Goal: Information Seeking & Learning: Learn about a topic

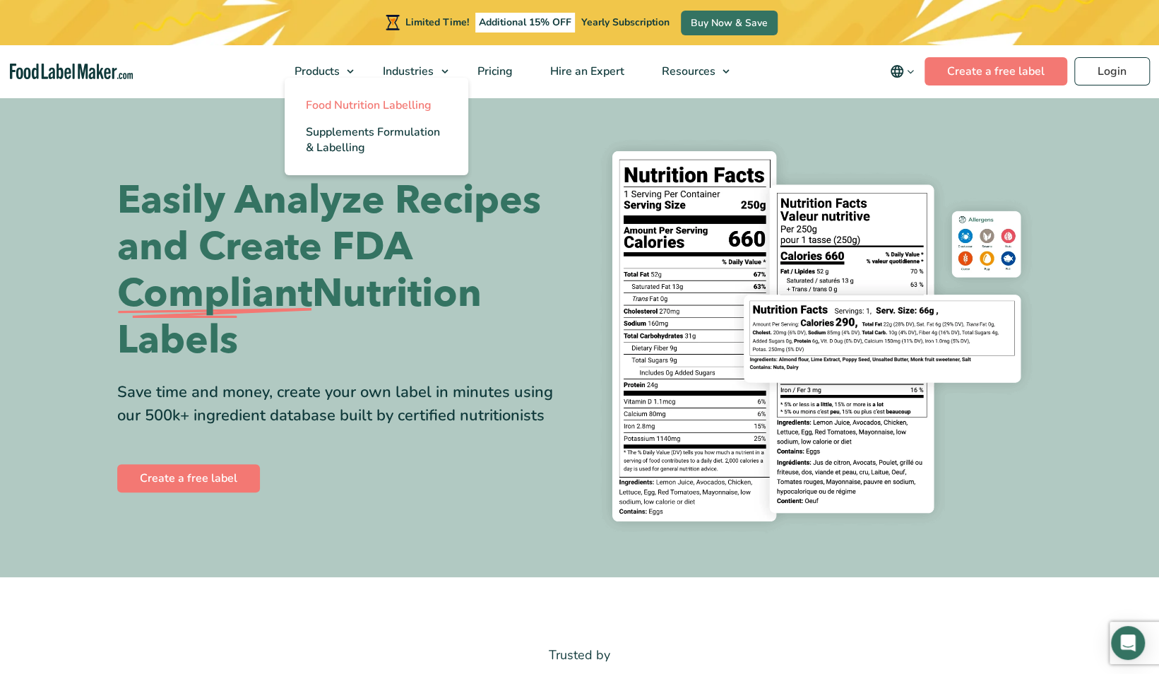
click at [338, 102] on span "Food Nutrition Labelling" at bounding box center [369, 105] width 126 height 16
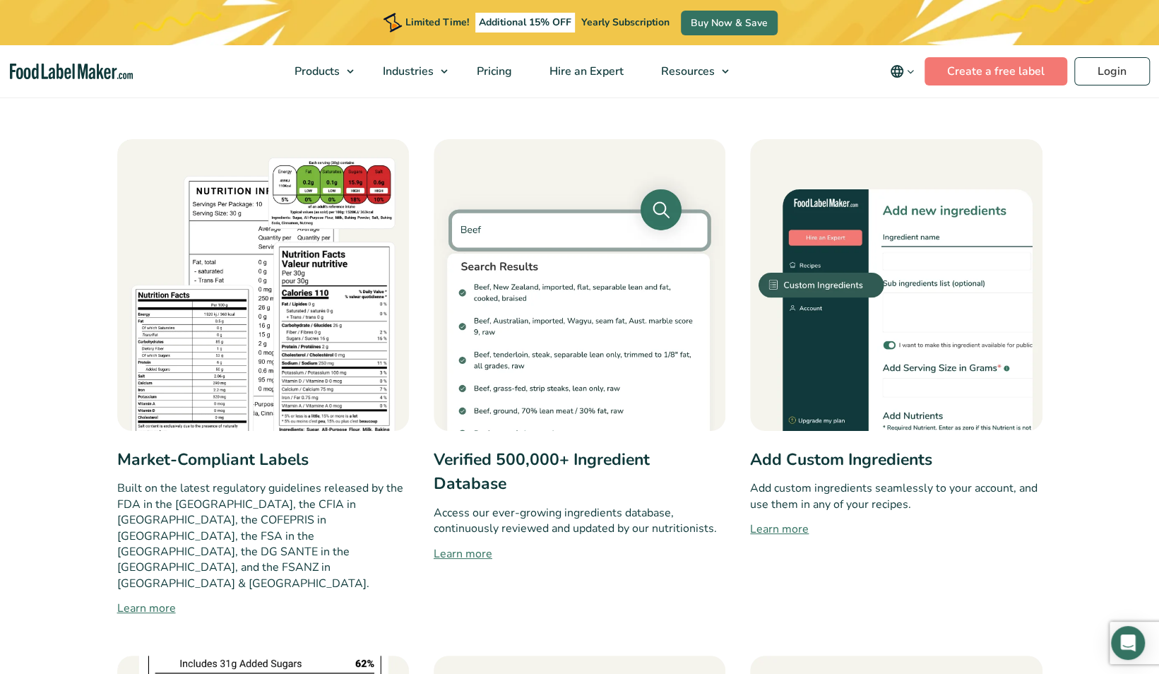
scroll to position [636, 0]
click at [160, 600] on link "Learn more" at bounding box center [263, 608] width 292 height 17
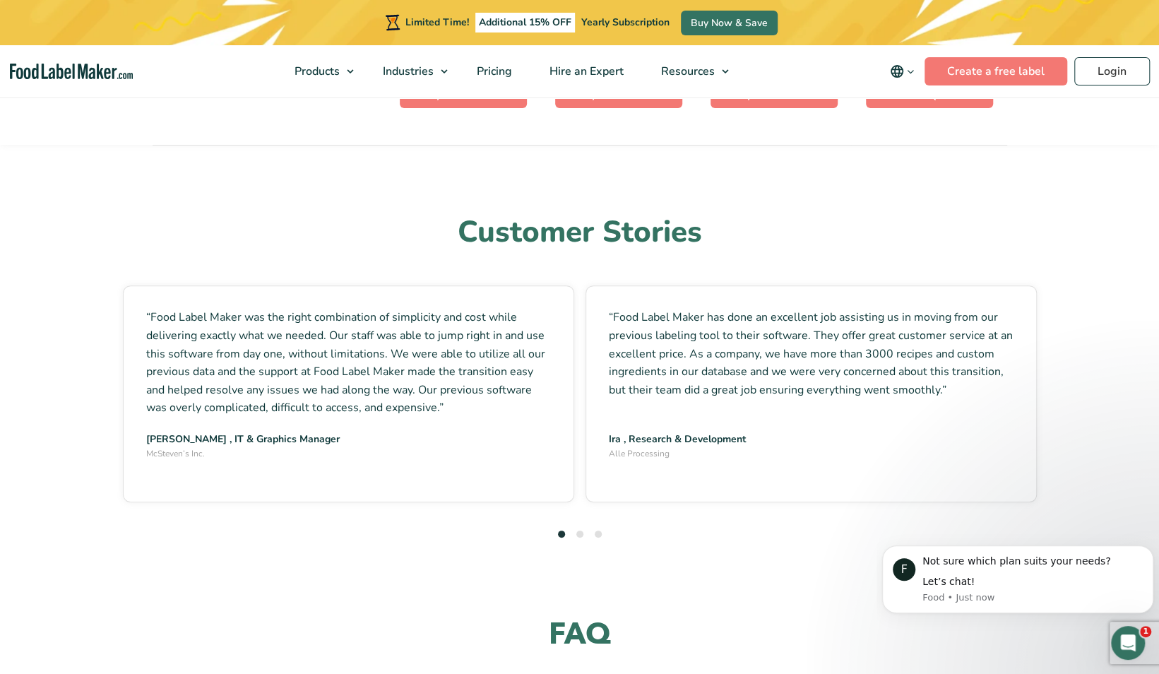
scroll to position [3390, 0]
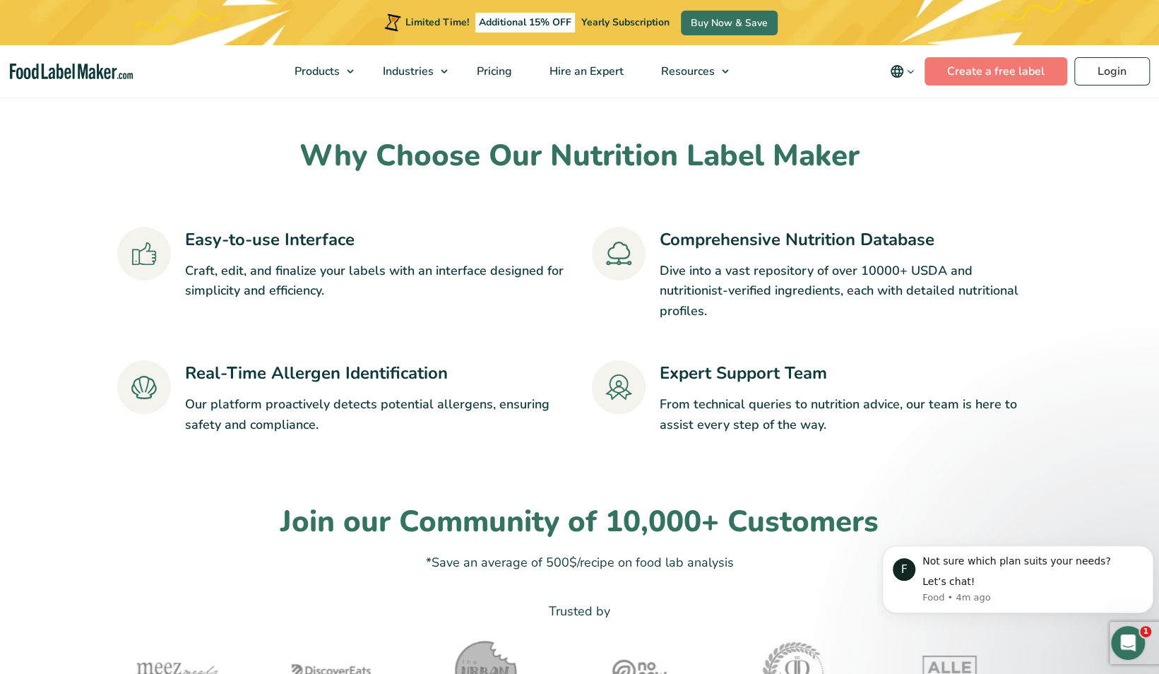
scroll to position [2825, 0]
